Goal: Task Accomplishment & Management: Manage account settings

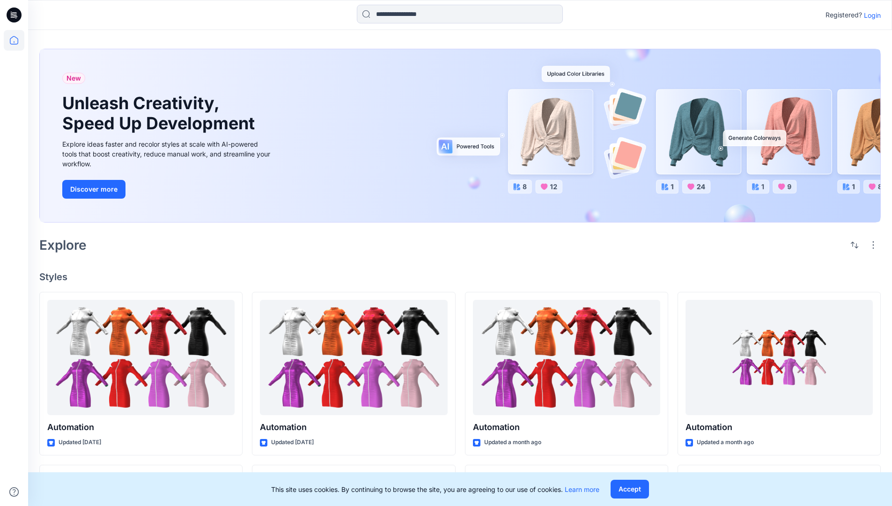
click at [870, 15] on p "Login" at bounding box center [872, 15] width 17 height 10
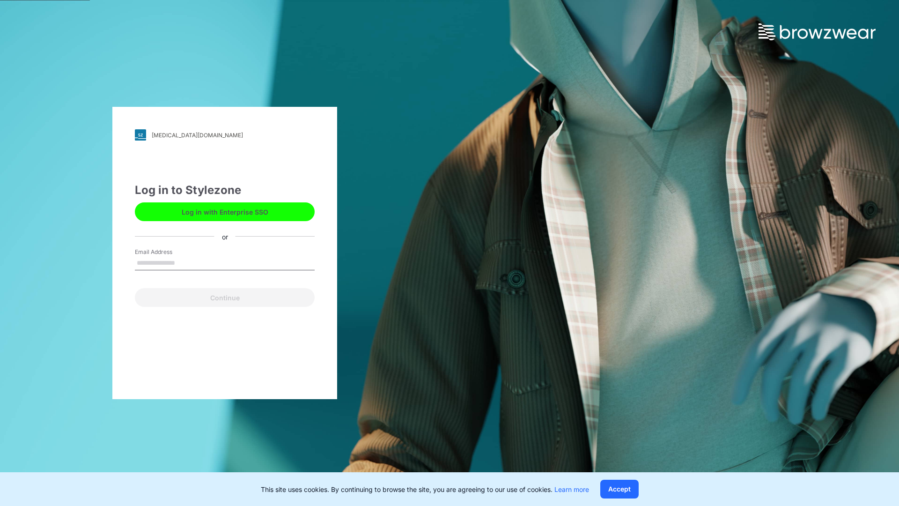
click at [185, 262] on input "Email Address" at bounding box center [225, 263] width 180 height 14
type input "**********"
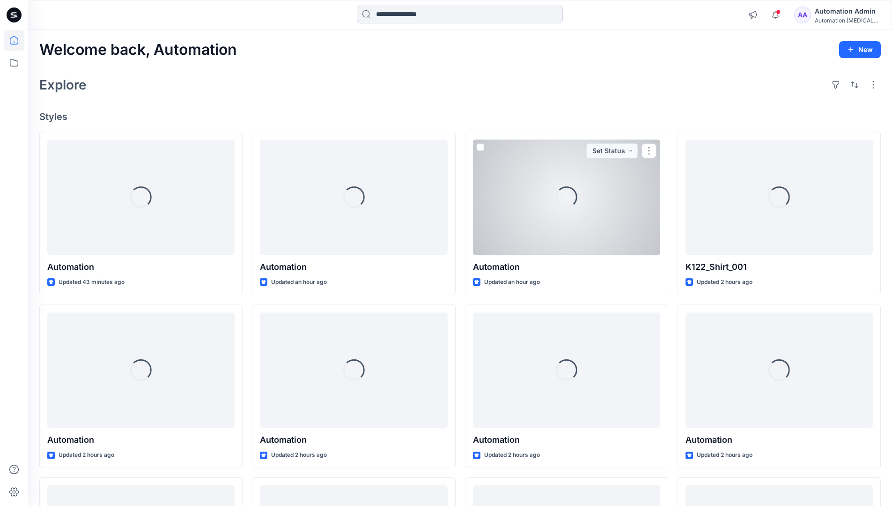
click at [18, 40] on icon at bounding box center [14, 40] width 8 height 8
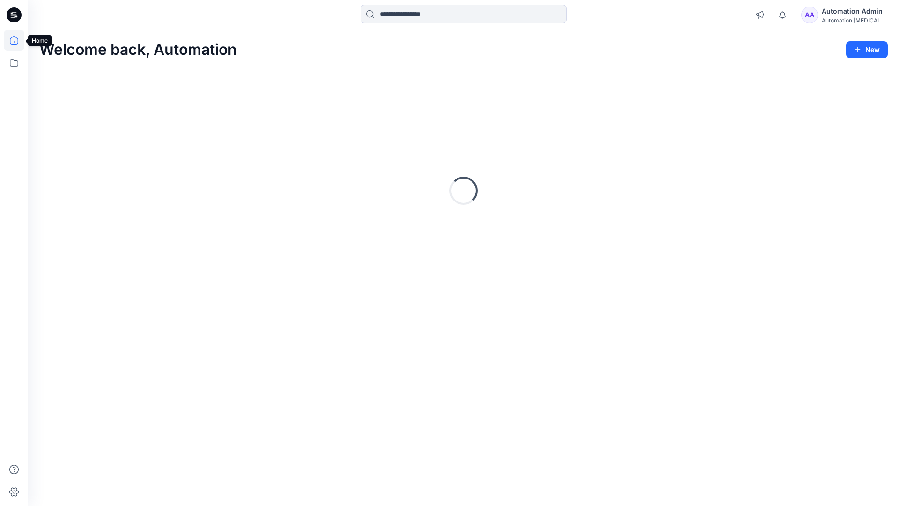
click at [843, 10] on div "Automation Admin" at bounding box center [855, 11] width 66 height 11
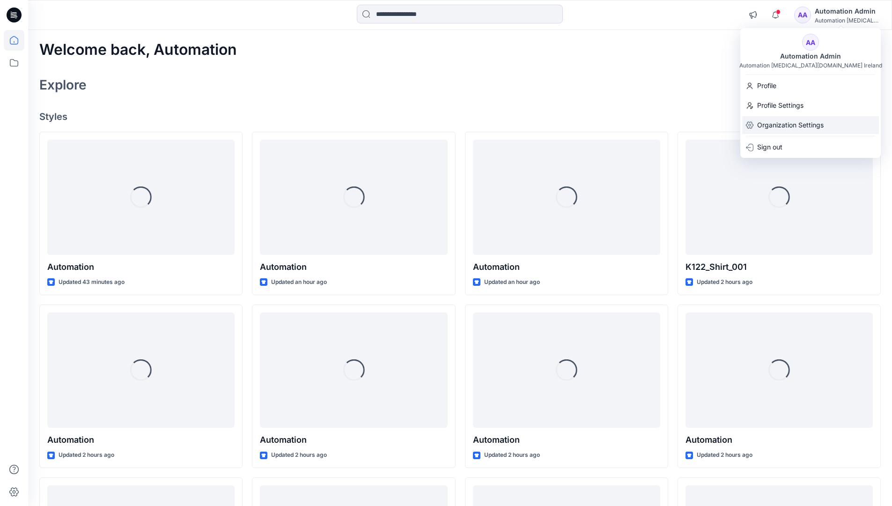
click at [792, 123] on p "Organization Settings" at bounding box center [790, 125] width 67 height 18
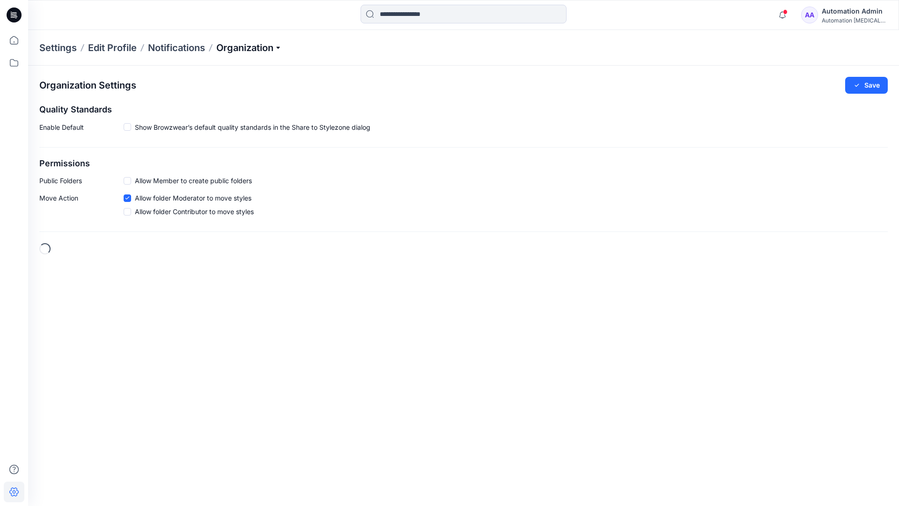
click at [251, 50] on p "Organization" at bounding box center [249, 47] width 66 height 13
click at [210, 89] on link "Edit Status Labels" at bounding box center [250, 88] width 137 height 19
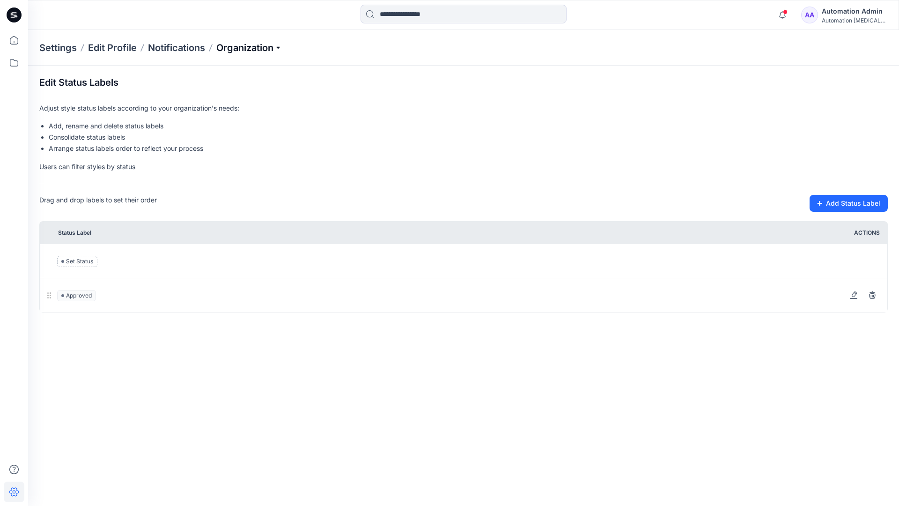
click at [249, 48] on p "Organization" at bounding box center [249, 47] width 66 height 13
click at [250, 44] on p "Organization" at bounding box center [249, 47] width 66 height 13
click at [415, 15] on input at bounding box center [464, 14] width 206 height 19
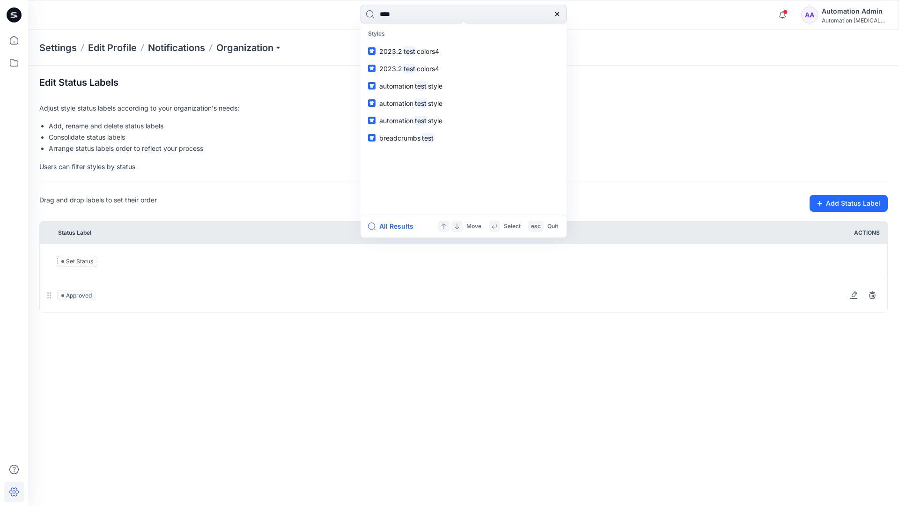
type input "****"
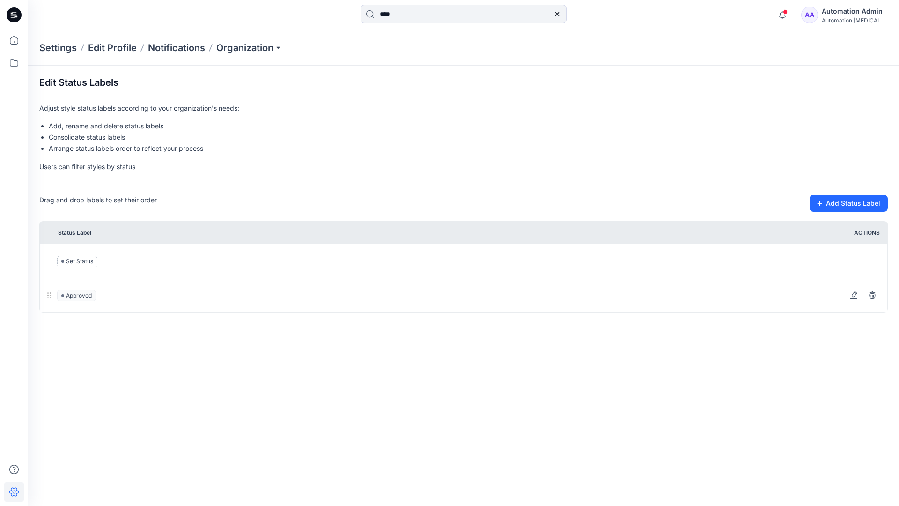
click at [556, 13] on icon at bounding box center [557, 14] width 4 height 4
